Goal: Task Accomplishment & Management: Complete application form

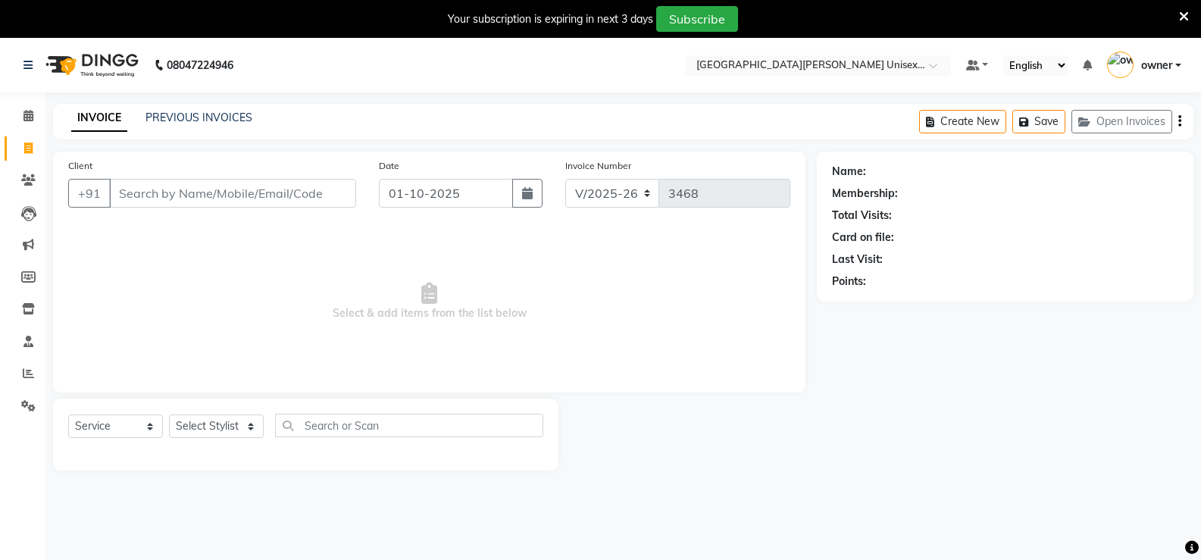
select select "7055"
select select "service"
type input "8218890186"
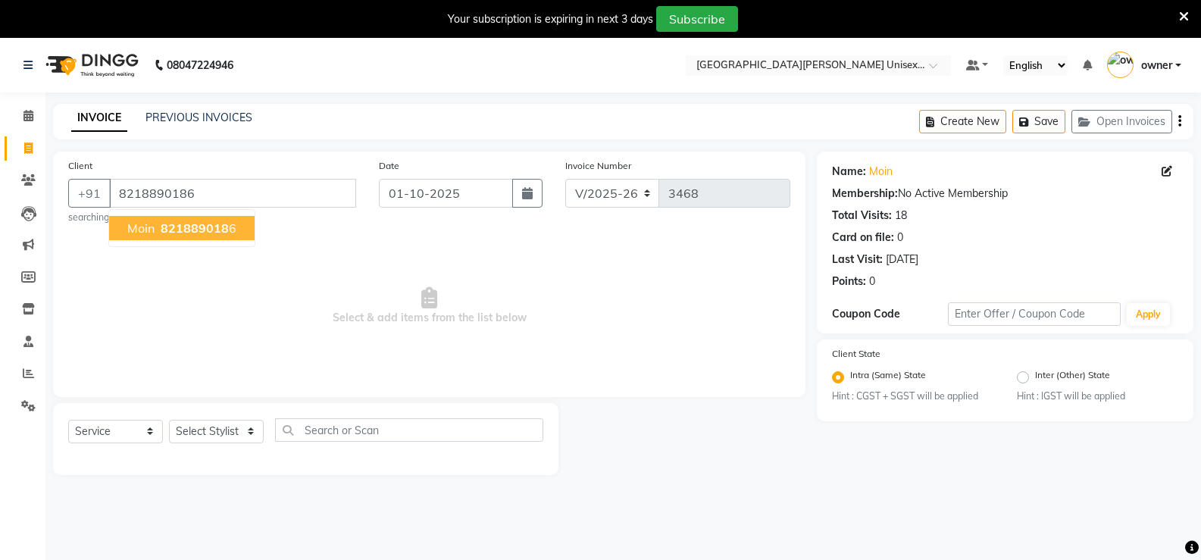
click at [164, 231] on span "821889018" at bounding box center [195, 228] width 68 height 15
click at [241, 445] on div "Select Service Product Membership Package Voucher Prepaid Gift Card Select Styl…" at bounding box center [305, 436] width 475 height 36
click at [244, 425] on select "Select Stylist anjali [PERSON_NAME] [PERSON_NAME] styler [PERSON_NAME] [PERSON_…" at bounding box center [216, 431] width 95 height 23
select select "80028"
click at [169, 420] on select "Select Stylist anjali [PERSON_NAME] [PERSON_NAME] styler [PERSON_NAME] [PERSON_…" at bounding box center [216, 431] width 95 height 23
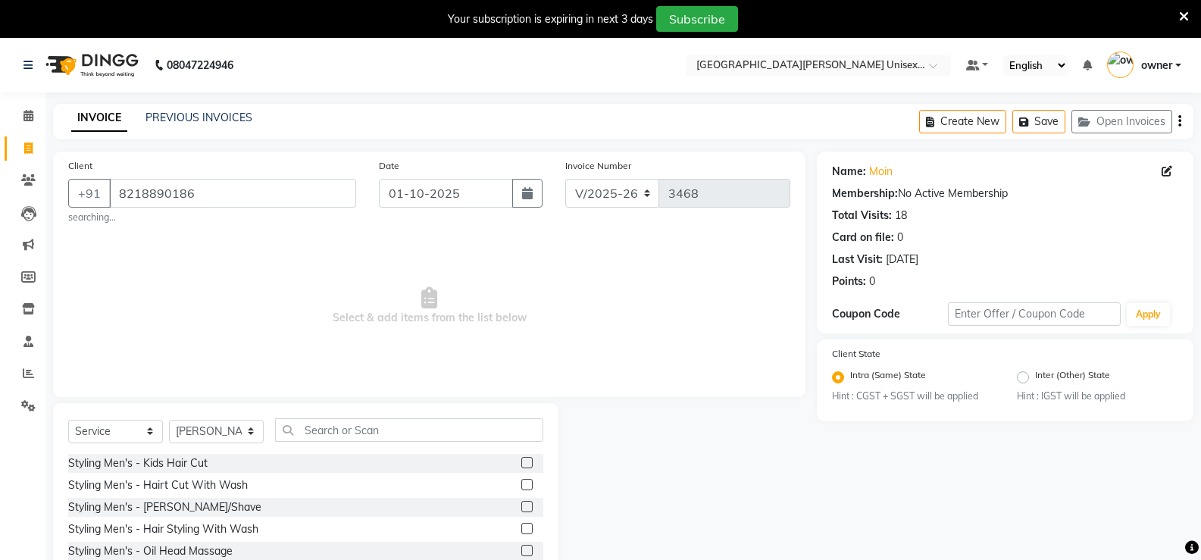
click at [521, 505] on label at bounding box center [526, 506] width 11 height 11
click at [521, 505] on input "checkbox" at bounding box center [526, 507] width 10 height 10
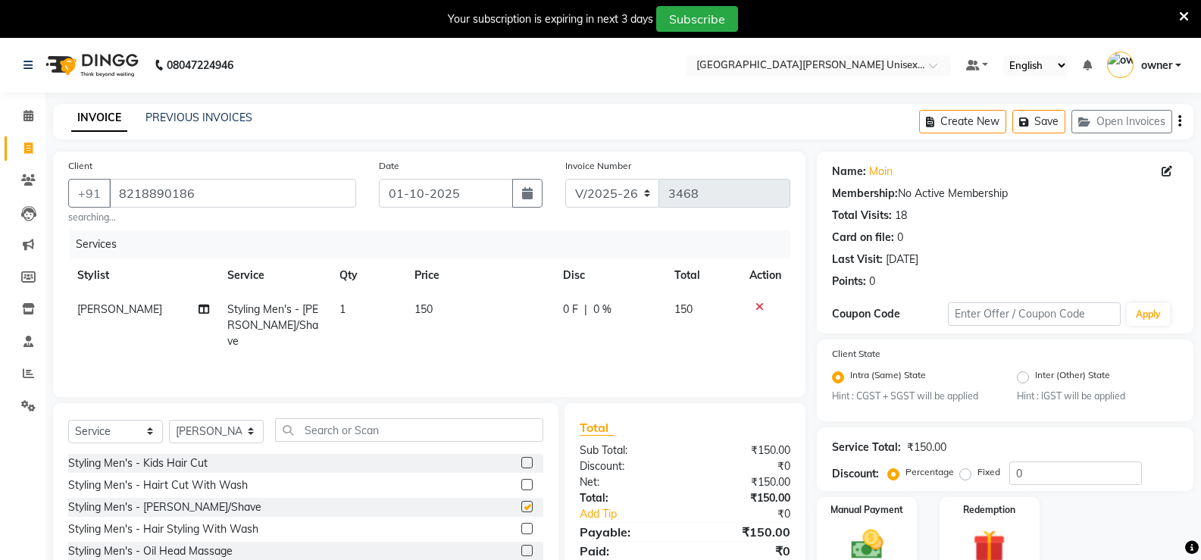
checkbox input "false"
click at [430, 429] on input "text" at bounding box center [409, 429] width 268 height 23
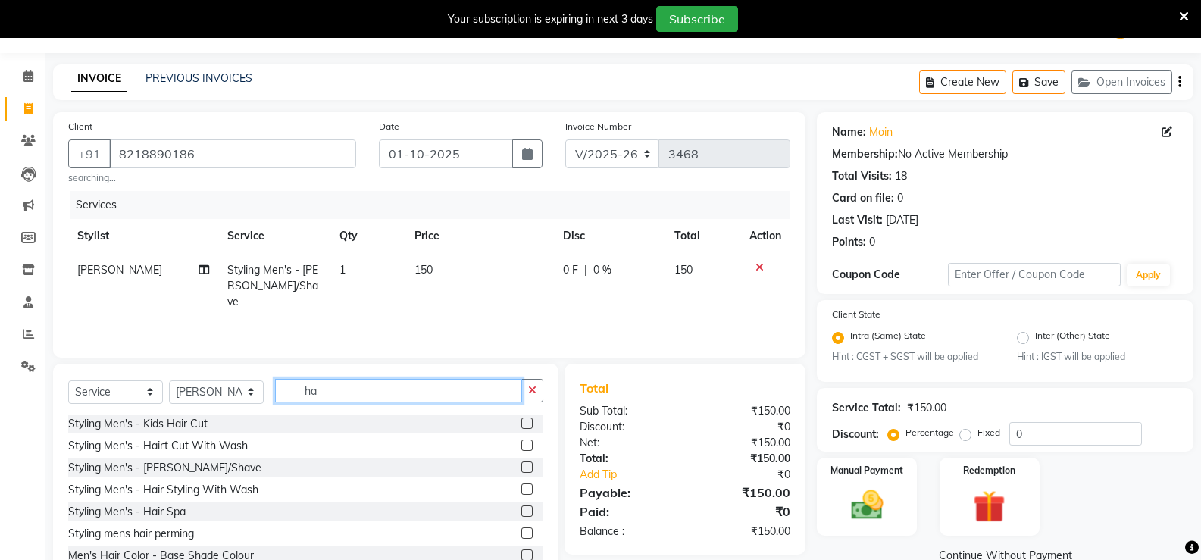
scroll to position [89, 0]
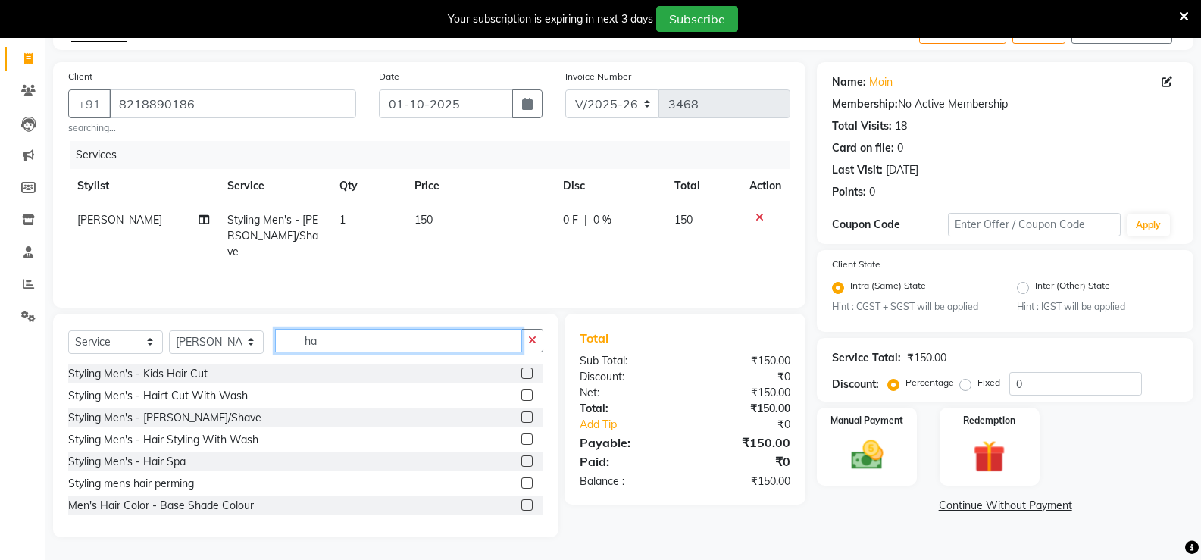
type input "ha"
click at [922, 458] on div "Manual Payment Redemption" at bounding box center [1005, 447] width 399 height 78
click at [918, 455] on div "Manual Payment Redemption" at bounding box center [1005, 447] width 399 height 78
click at [897, 454] on div "Manual Payment" at bounding box center [867, 446] width 104 height 81
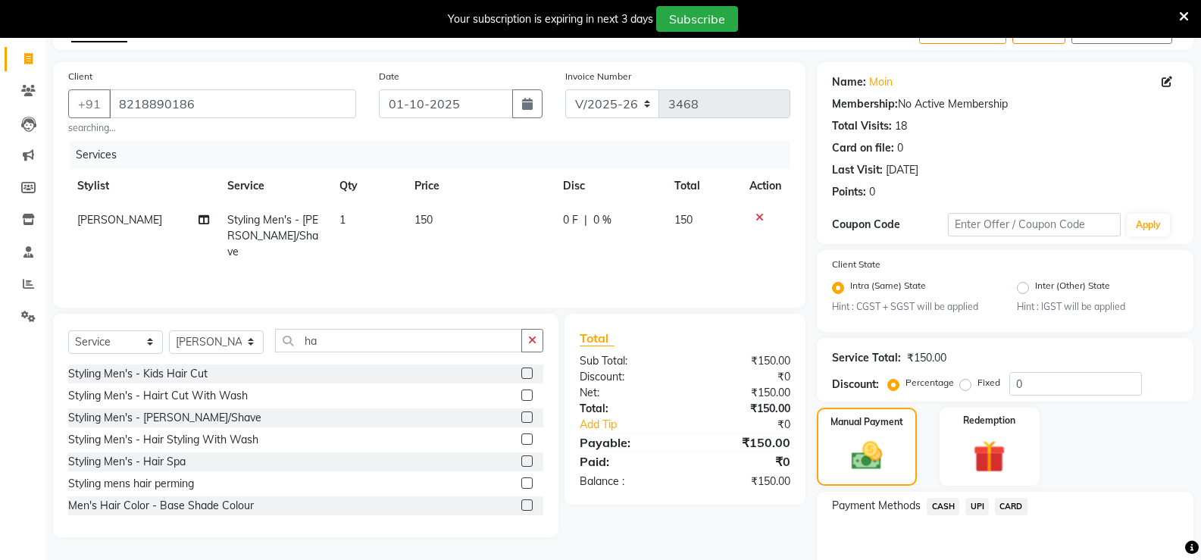
click at [971, 504] on span "UPI" at bounding box center [976, 506] width 23 height 17
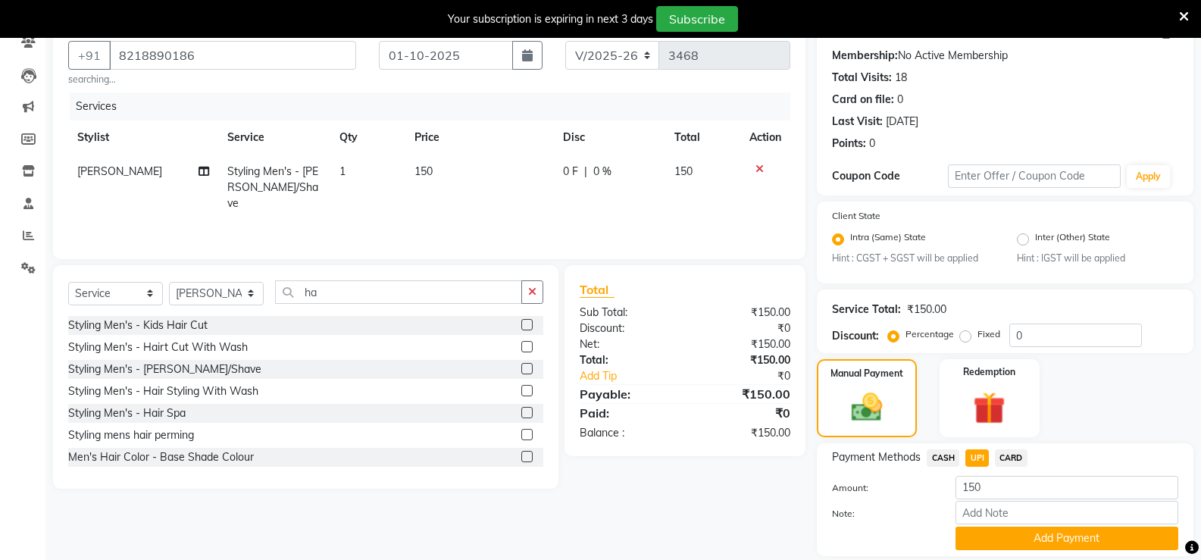
scroll to position [188, 0]
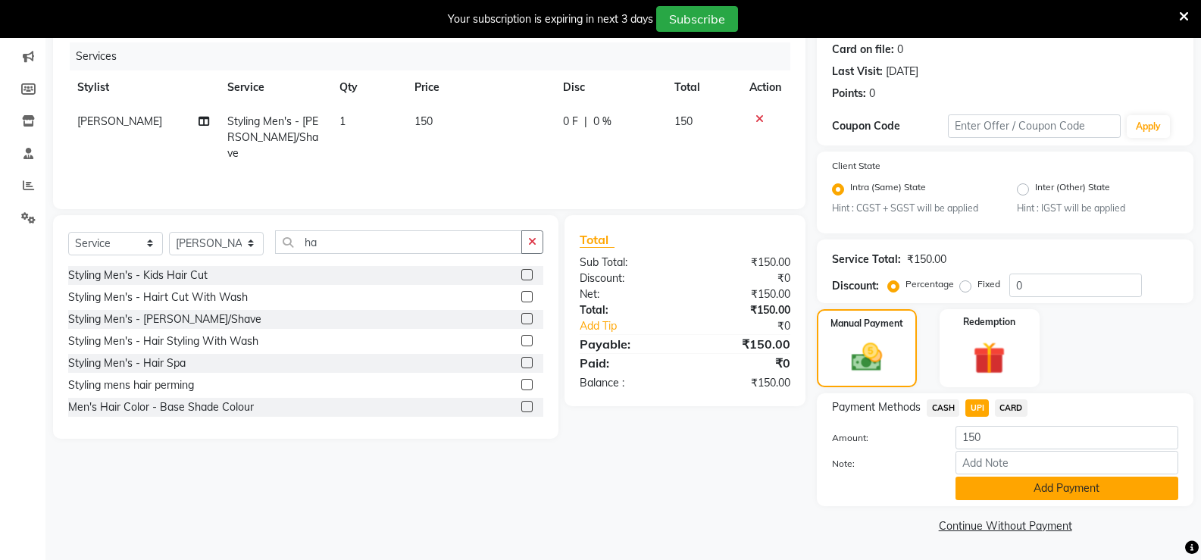
click at [1059, 487] on button "Add Payment" at bounding box center [1067, 488] width 223 height 23
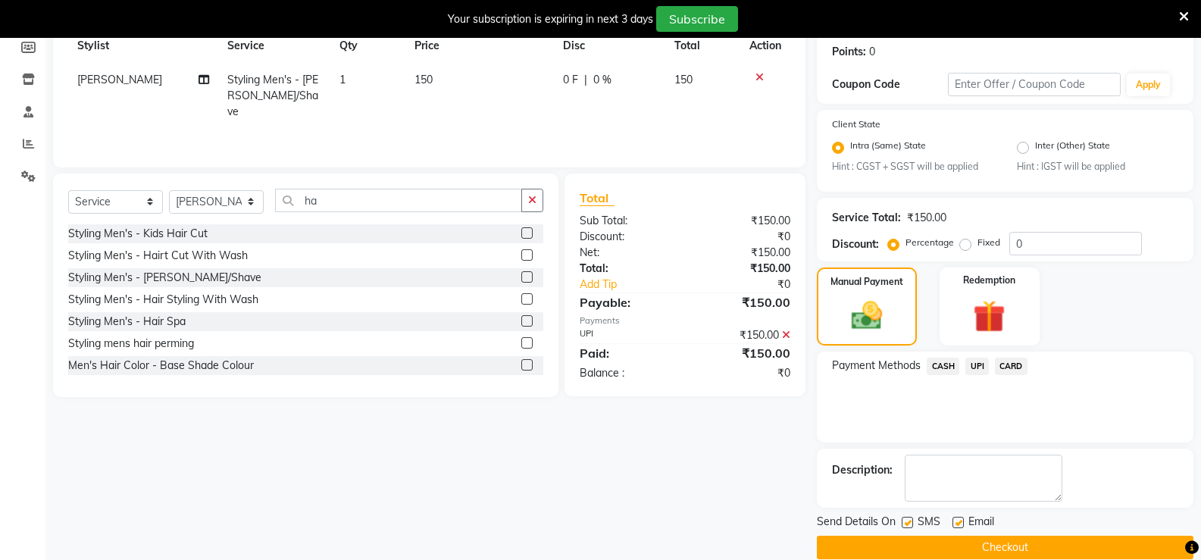
scroll to position [252, 0]
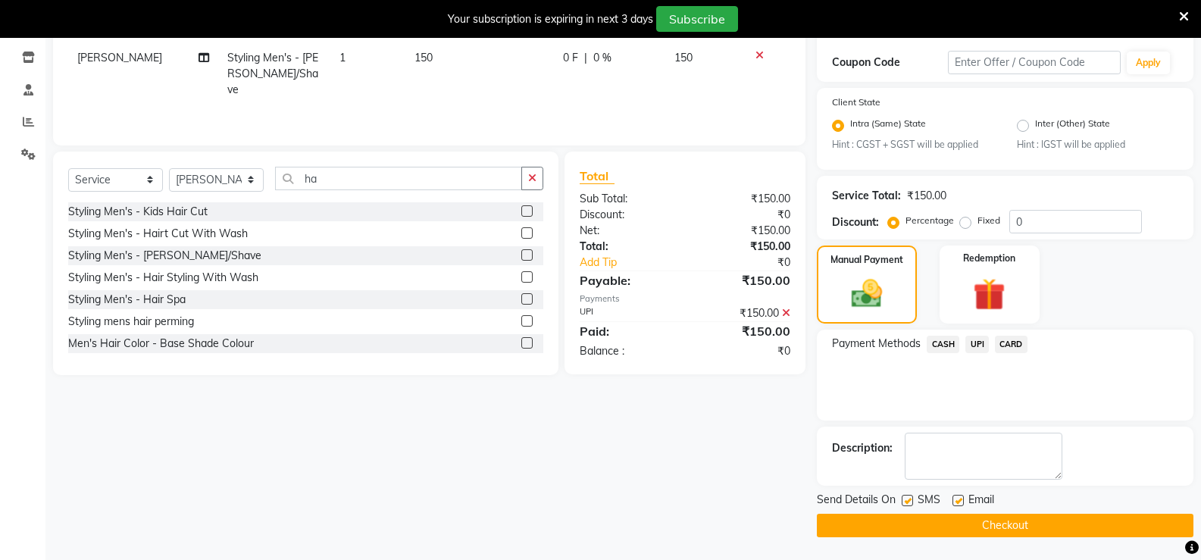
click at [1026, 527] on button "Checkout" at bounding box center [1005, 525] width 377 height 23
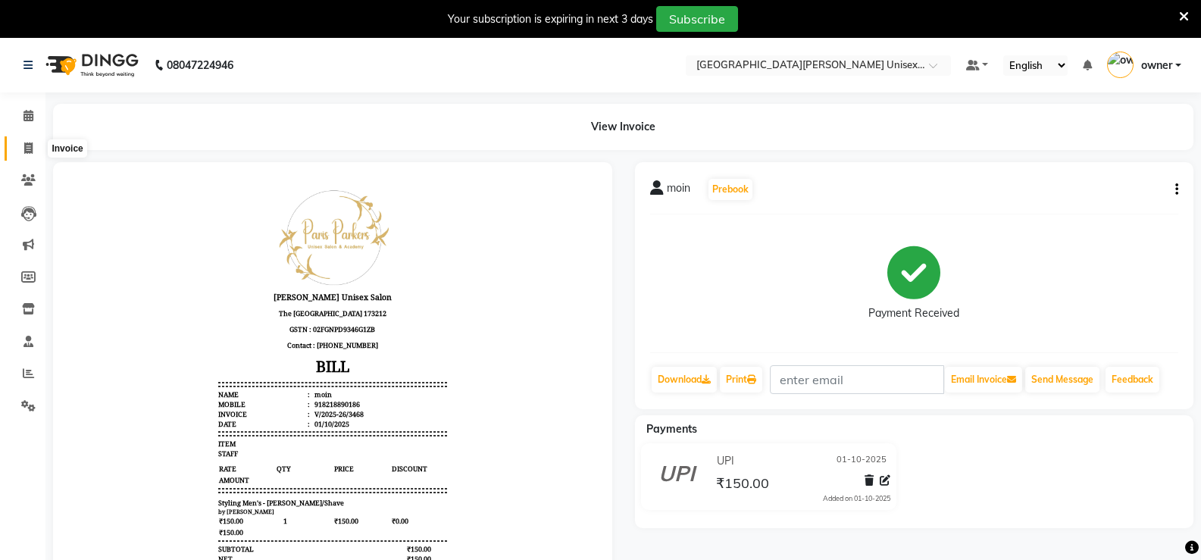
click at [28, 138] on link "Invoice" at bounding box center [23, 148] width 36 height 25
select select "service"
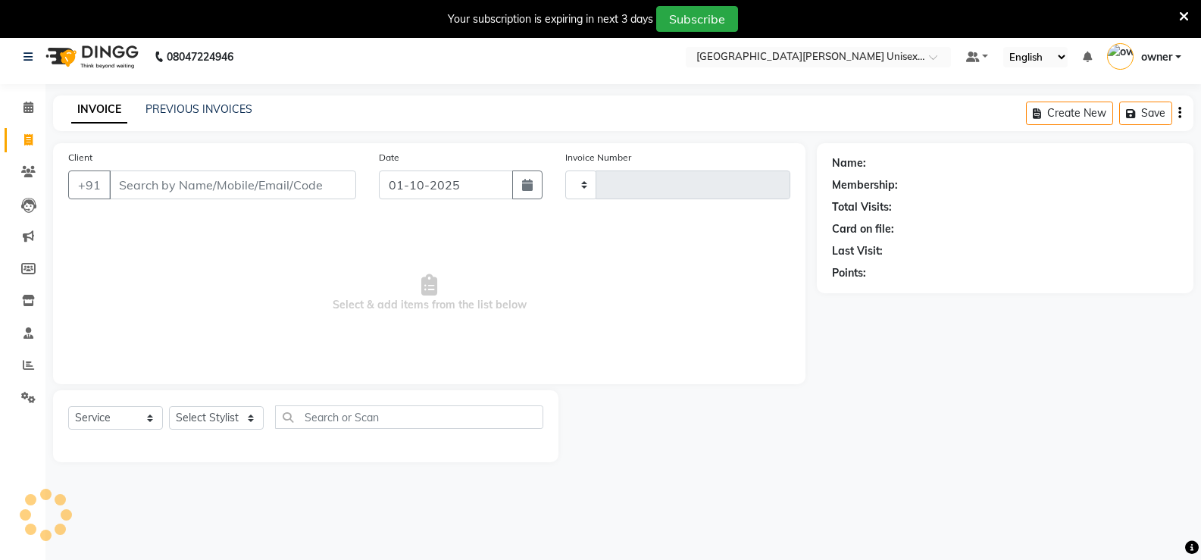
scroll to position [38, 0]
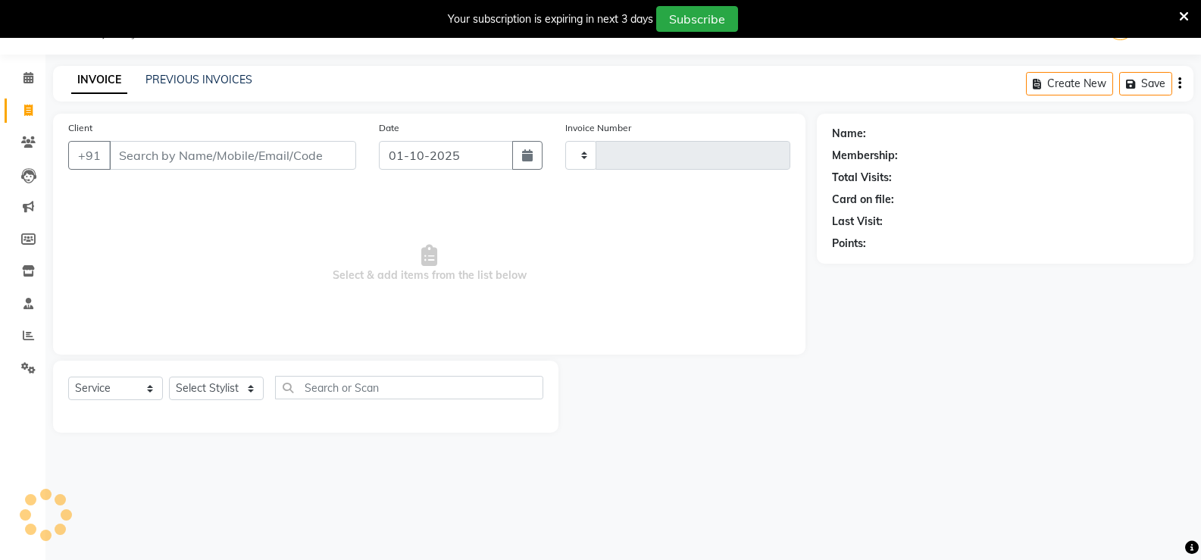
type input "3469"
select select "7055"
click at [279, 147] on input "Client" at bounding box center [232, 155] width 247 height 29
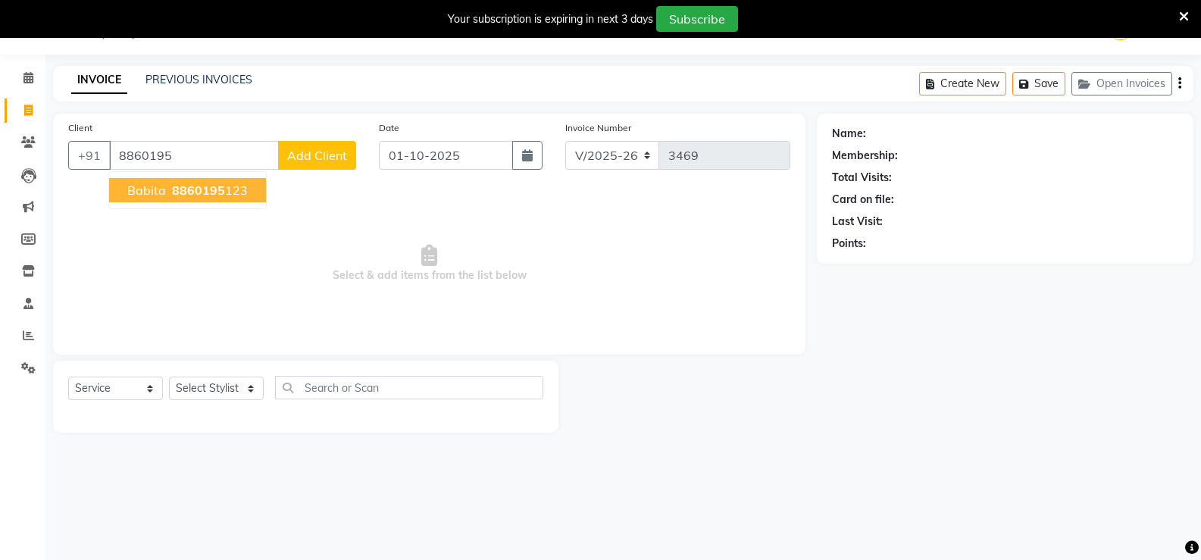
click at [248, 192] on button "babita 8860195 123" at bounding box center [187, 190] width 157 height 24
type input "8860195123"
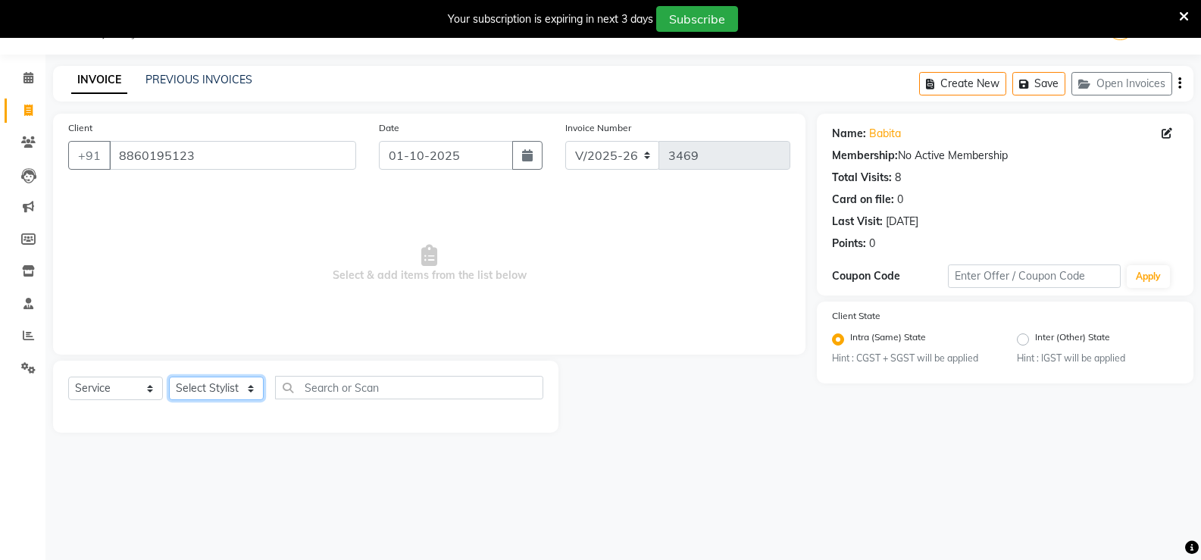
drag, startPoint x: 255, startPoint y: 389, endPoint x: 264, endPoint y: 389, distance: 9.1
click at [264, 389] on div "Select Service Product Membership Package Voucher Prepaid Gift Card Select Styl…" at bounding box center [305, 394] width 475 height 36
select select "58731"
click at [169, 377] on select "Select Stylist anjali [PERSON_NAME] [PERSON_NAME] styler [PERSON_NAME] [PERSON_…" at bounding box center [216, 388] width 95 height 23
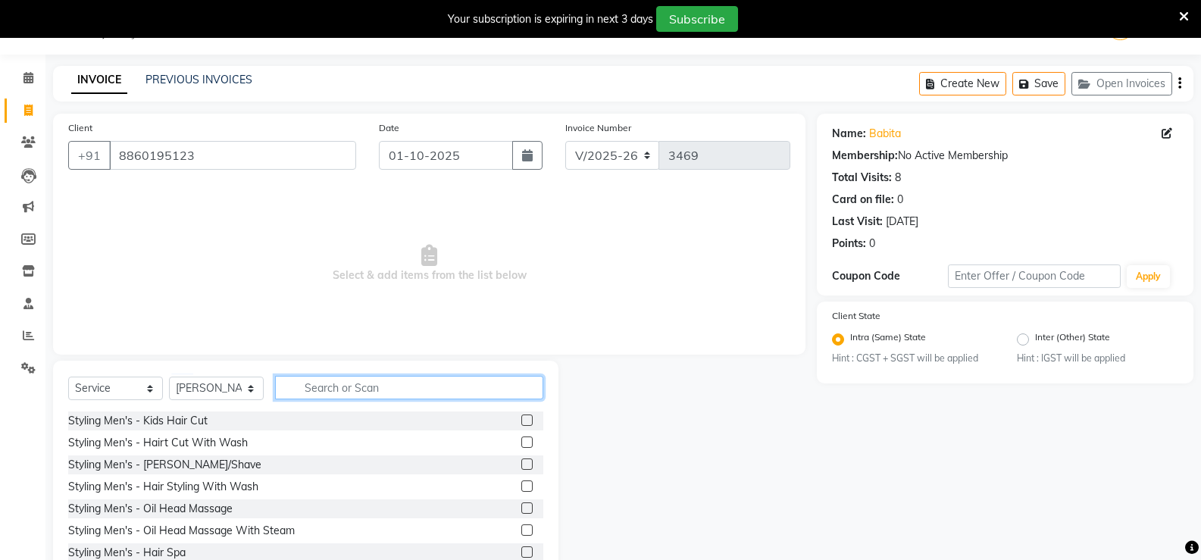
click at [393, 398] on input "text" at bounding box center [409, 387] width 268 height 23
type input "thre"
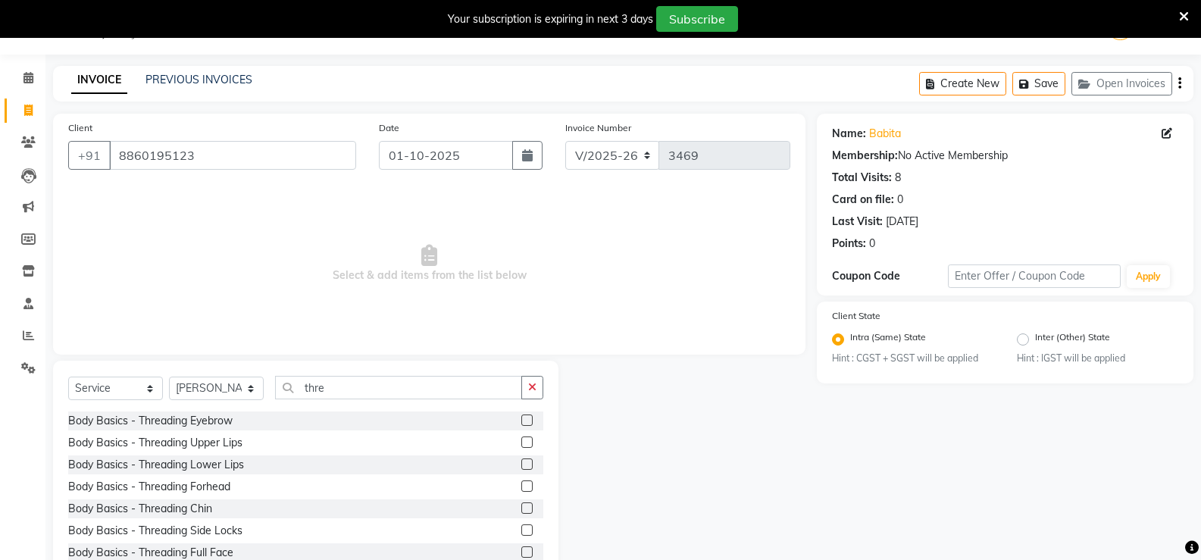
click at [521, 421] on label at bounding box center [526, 420] width 11 height 11
click at [521, 421] on input "checkbox" at bounding box center [526, 421] width 10 height 10
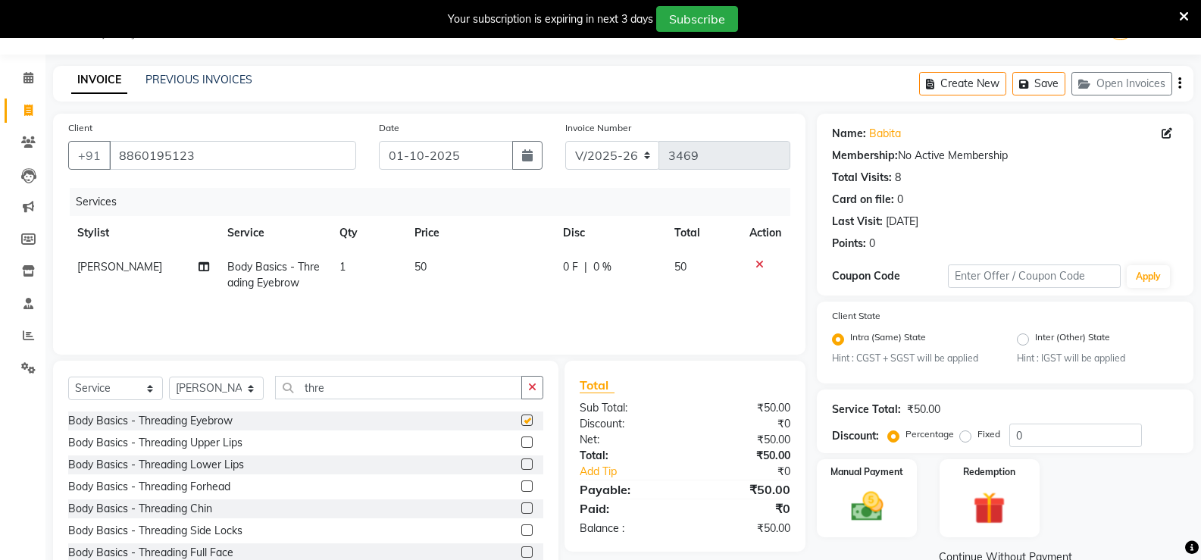
checkbox input "false"
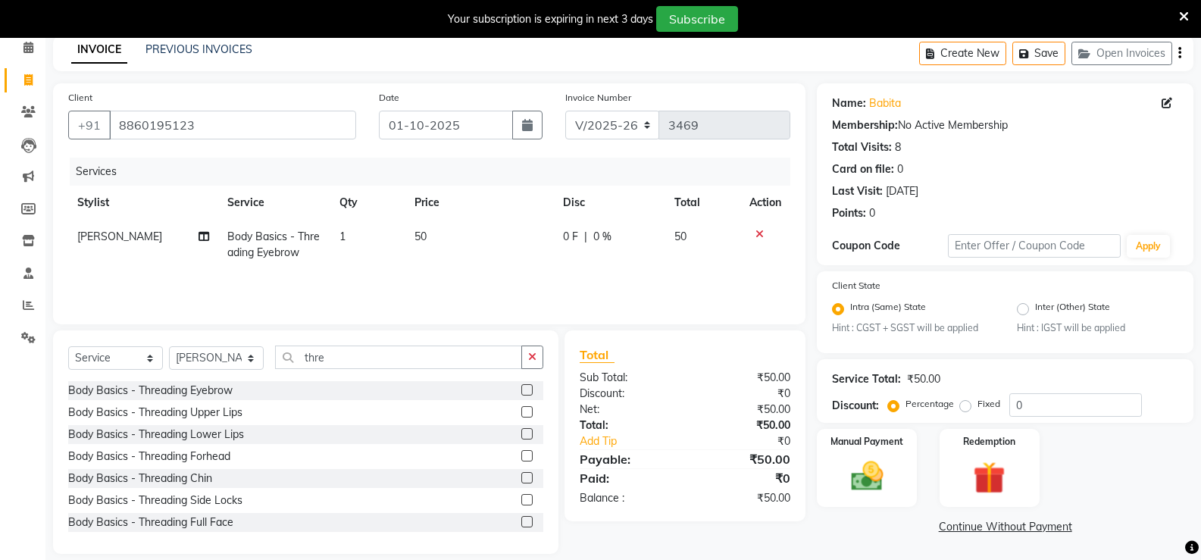
scroll to position [85, 0]
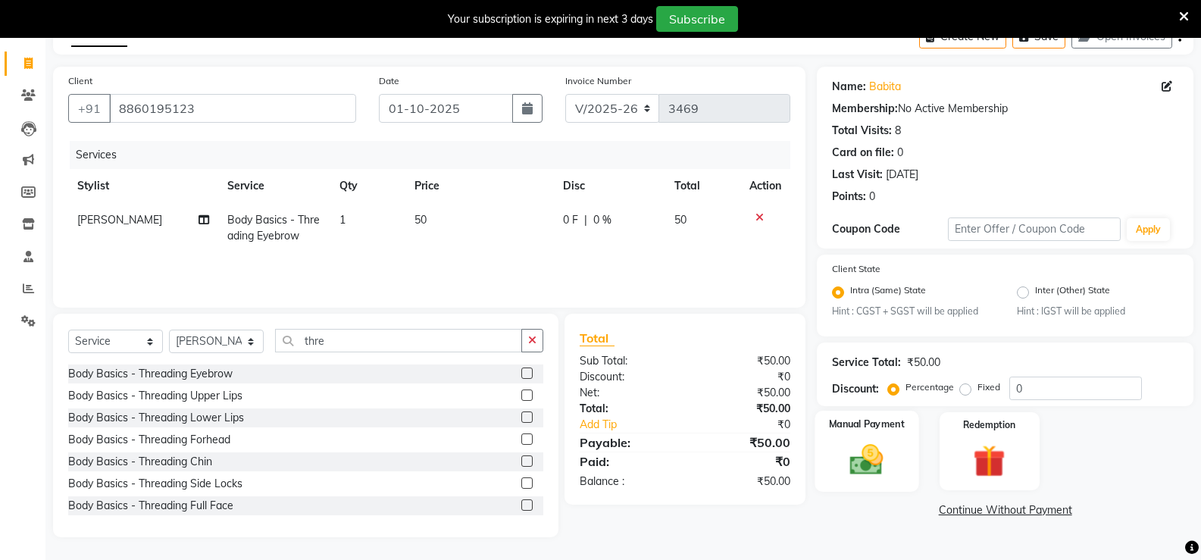
click at [867, 463] on img at bounding box center [867, 460] width 54 height 39
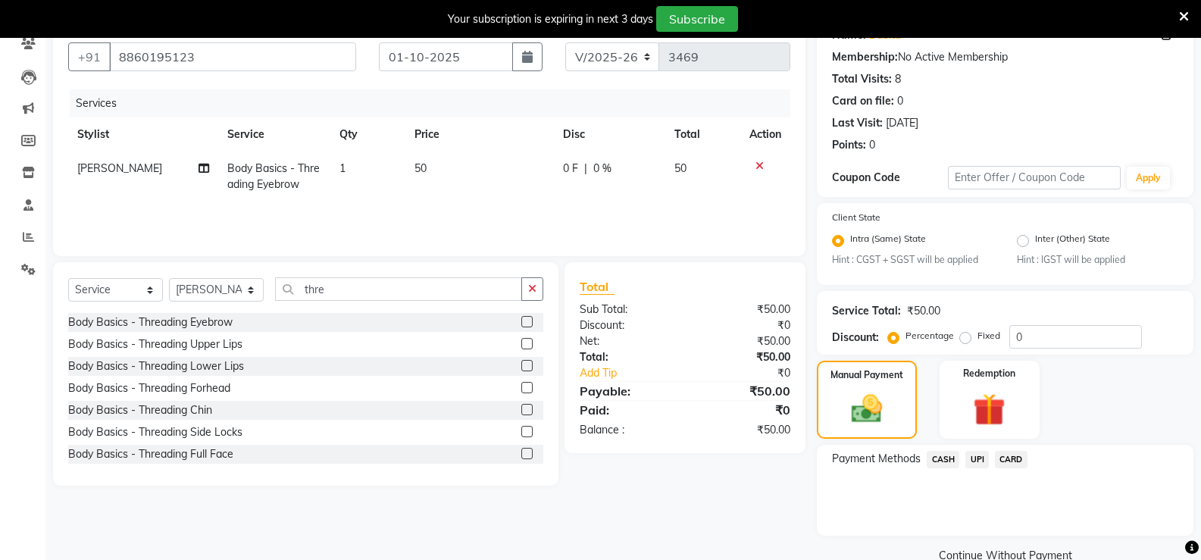
scroll to position [166, 0]
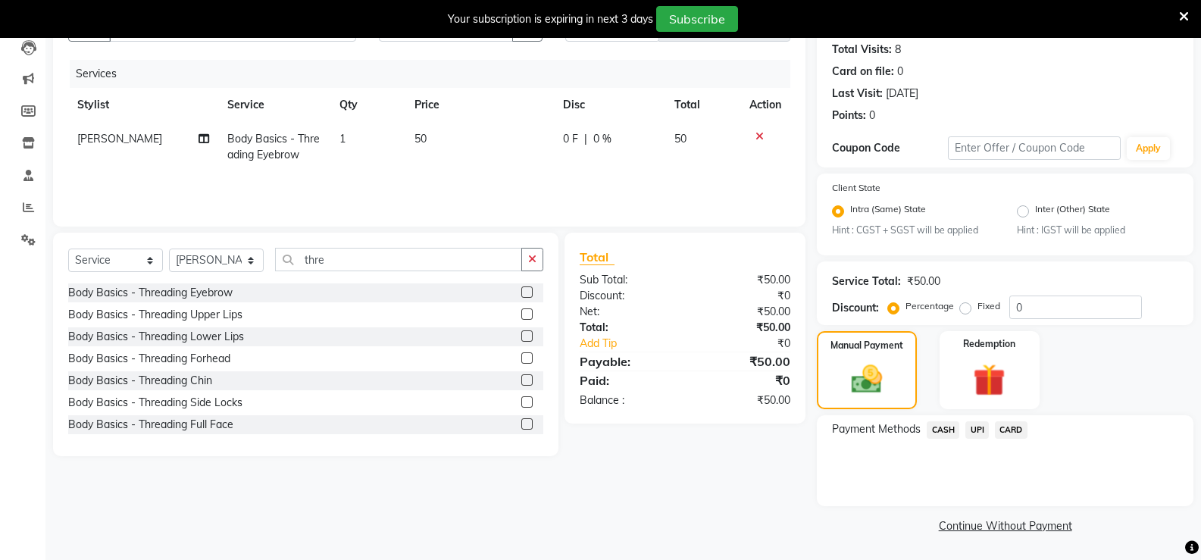
click at [937, 430] on span "CASH" at bounding box center [943, 429] width 33 height 17
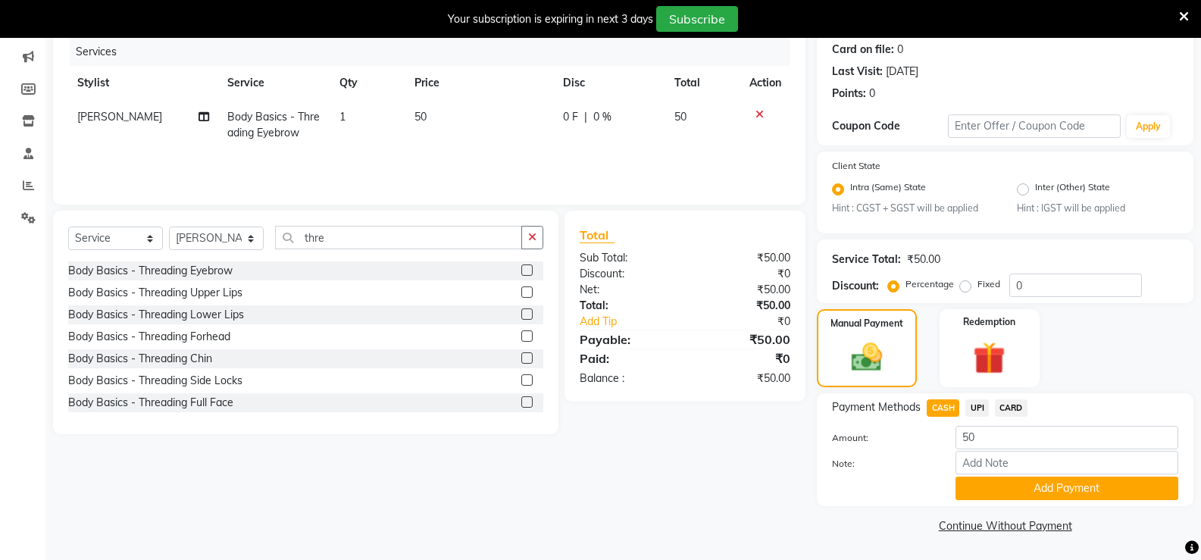
click at [967, 480] on button "Add Payment" at bounding box center [1067, 488] width 223 height 23
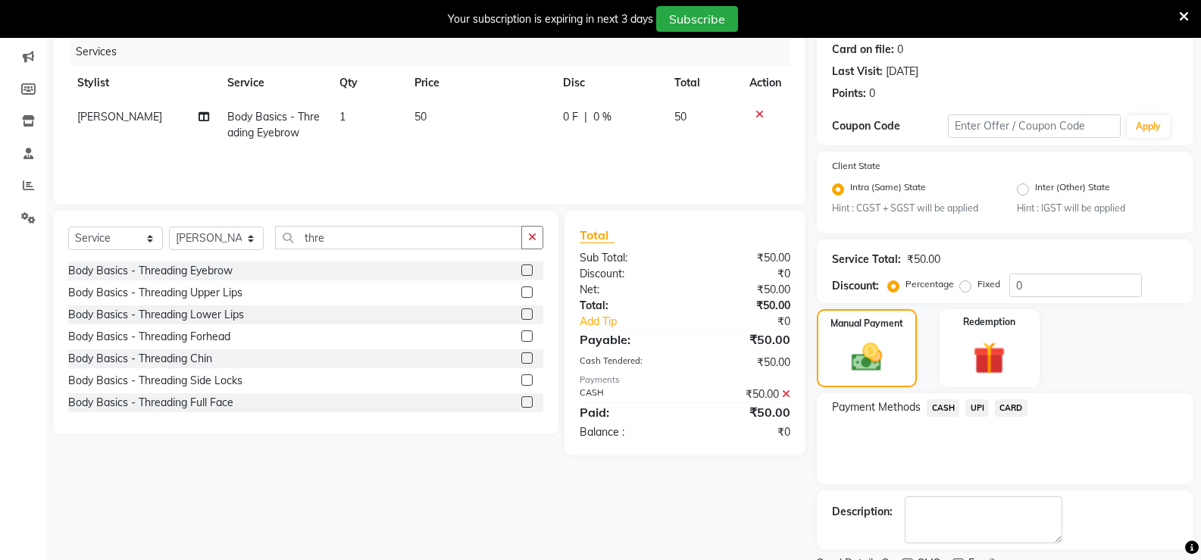
scroll to position [252, 0]
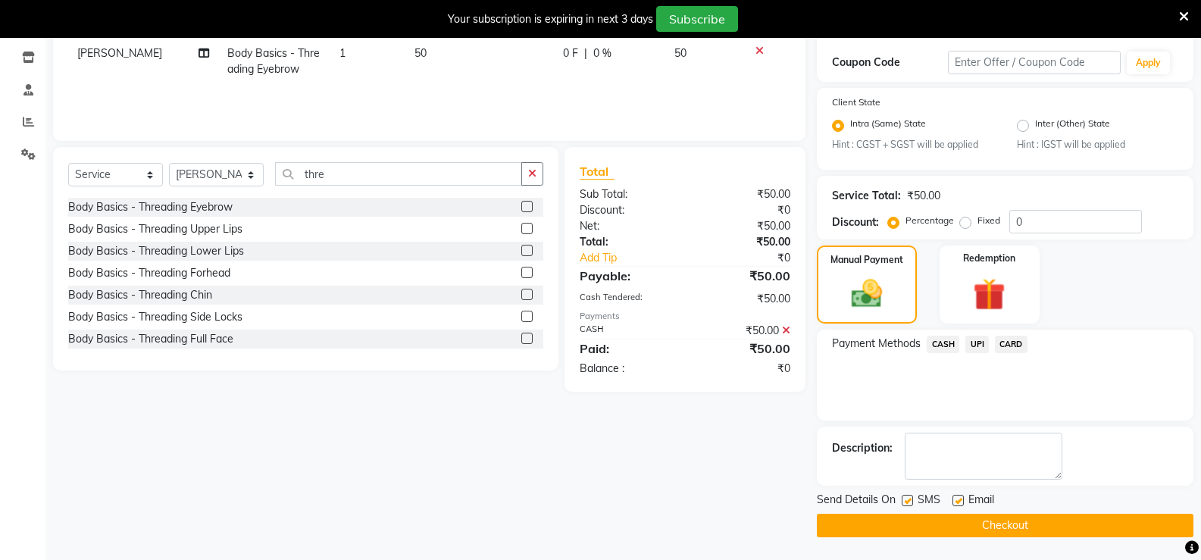
click at [959, 521] on button "Checkout" at bounding box center [1005, 525] width 377 height 23
